Goal: Navigation & Orientation: Find specific page/section

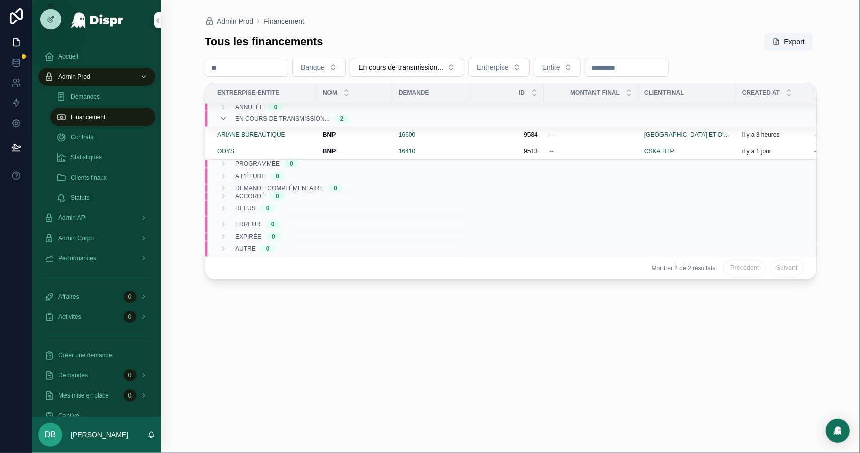
click at [114, 162] on div "Statistiques" at bounding box center [102, 157] width 93 height 16
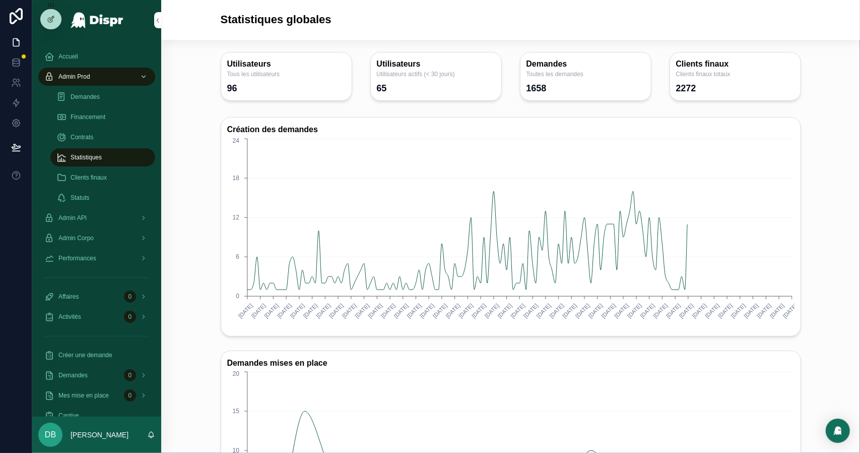
click at [101, 120] on span "Financement" at bounding box center [88, 117] width 35 height 8
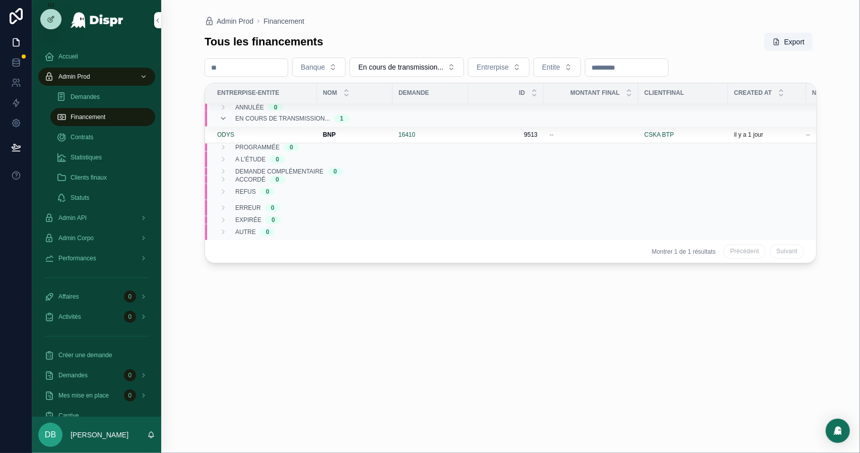
click at [107, 156] on div "Statistiques" at bounding box center [102, 157] width 93 height 16
